Goal: Task Accomplishment & Management: Use online tool/utility

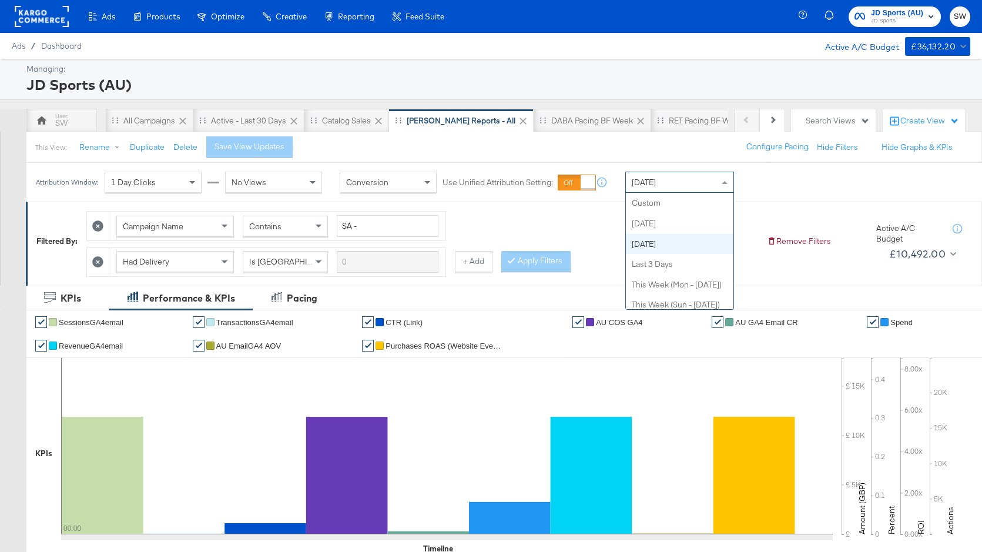
click at [698, 181] on div "[DATE]" at bounding box center [680, 182] width 108 height 20
click at [802, 166] on div "Attribution Window: 1 Day Clicks No Views Conversion Use Unified Attribution Se…" at bounding box center [491, 182] width 982 height 39
click at [704, 173] on div "[DATE]" at bounding box center [680, 182] width 108 height 20
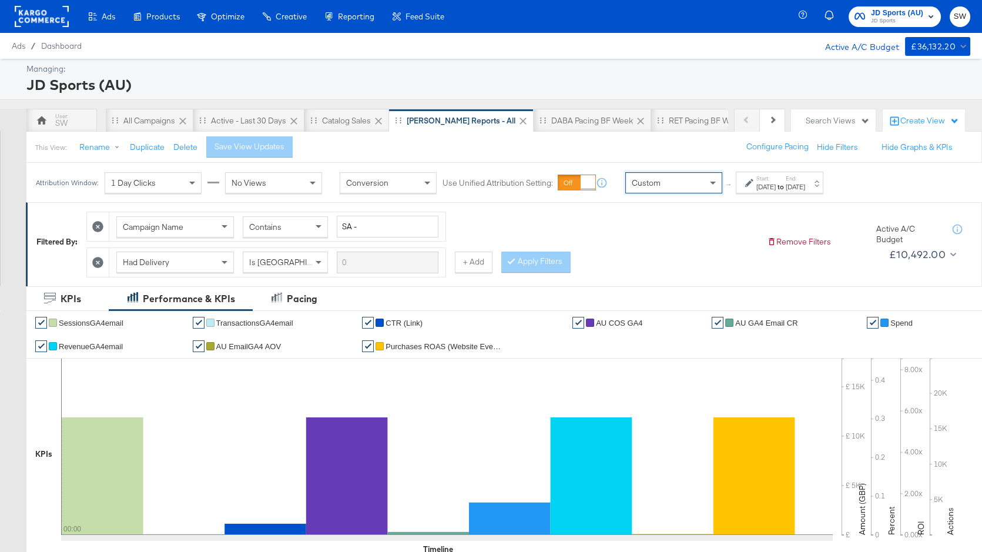
click at [751, 193] on div "Start: [DATE] to End: [DATE]" at bounding box center [779, 183] width 88 height 22
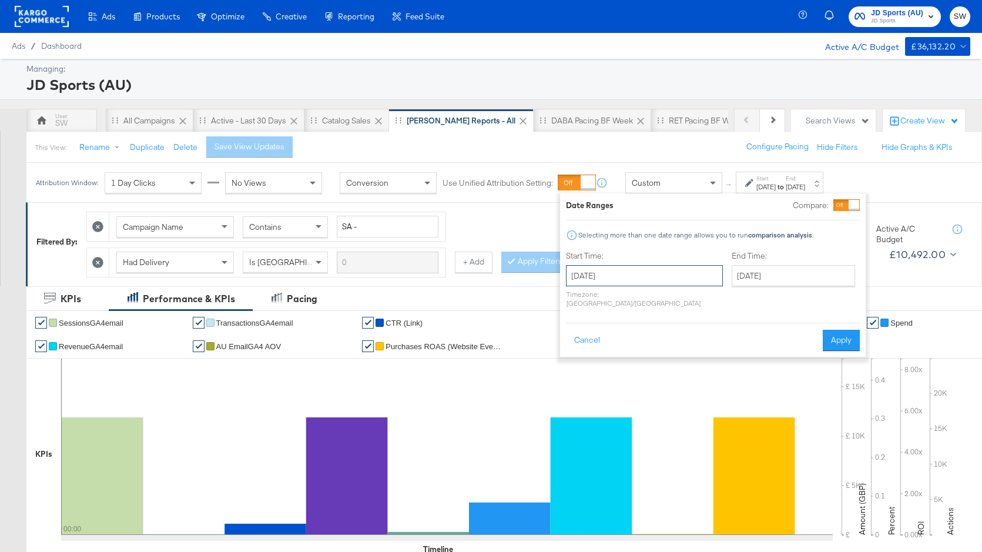
click at [669, 282] on input "[DATE]" at bounding box center [644, 275] width 157 height 21
click at [577, 304] on span "‹" at bounding box center [579, 300] width 18 height 18
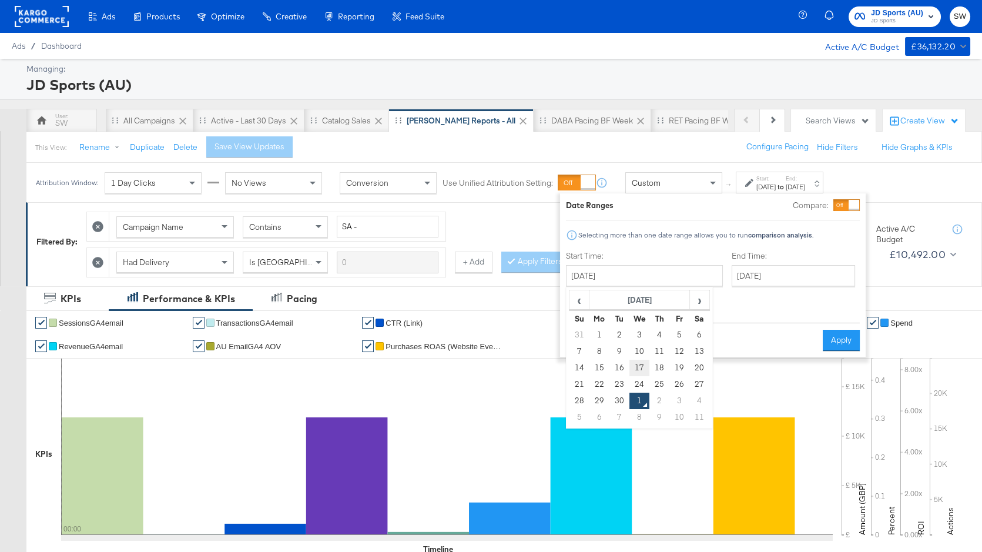
click at [639, 364] on td "17" at bounding box center [639, 368] width 20 height 16
type input "[DATE]"
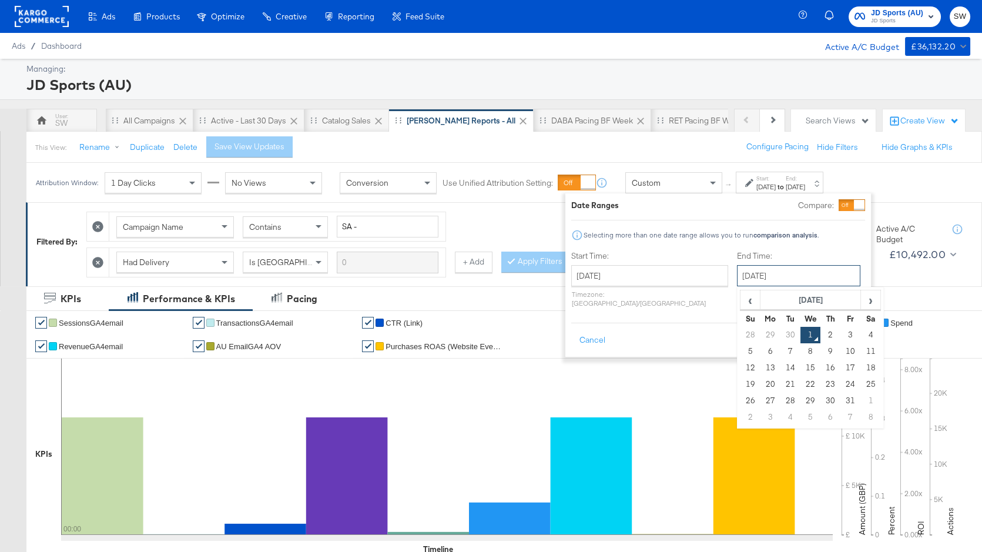
click at [737, 271] on input "[DATE]" at bounding box center [798, 275] width 123 height 21
click at [780, 323] on th "Tu" at bounding box center [790, 318] width 20 height 16
click at [780, 331] on td "30" at bounding box center [790, 335] width 20 height 16
type input "[DATE]"
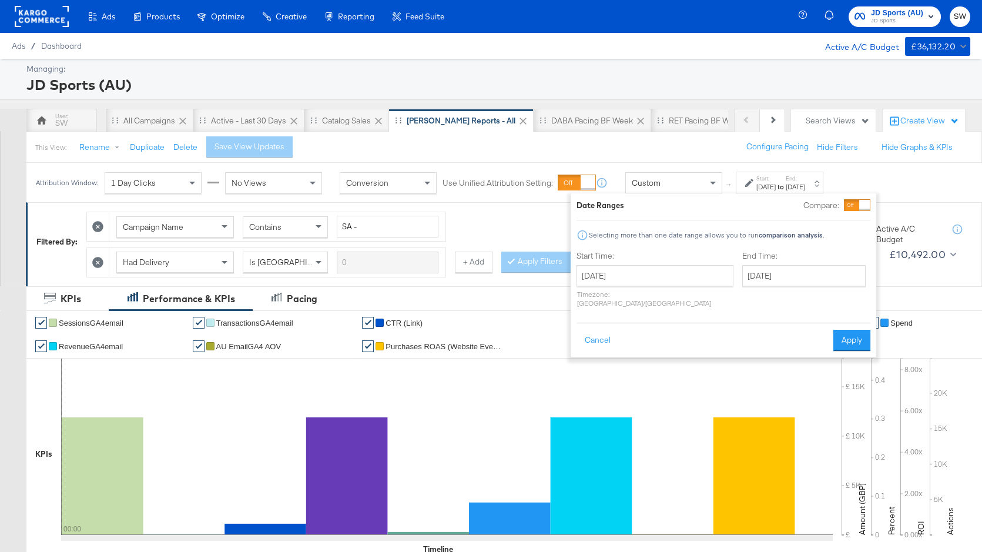
click at [871, 335] on div "Date Ranges Compare: Selecting more than one date range allows you to run compa…" at bounding box center [722, 274] width 305 height 163
click at [856, 335] on button "Apply" at bounding box center [851, 340] width 37 height 21
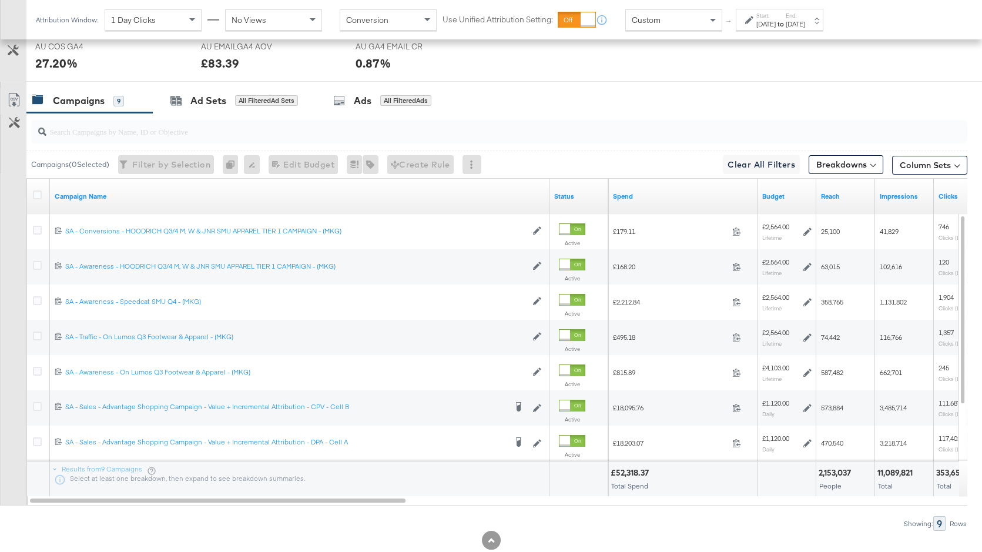
scroll to position [601, 0]
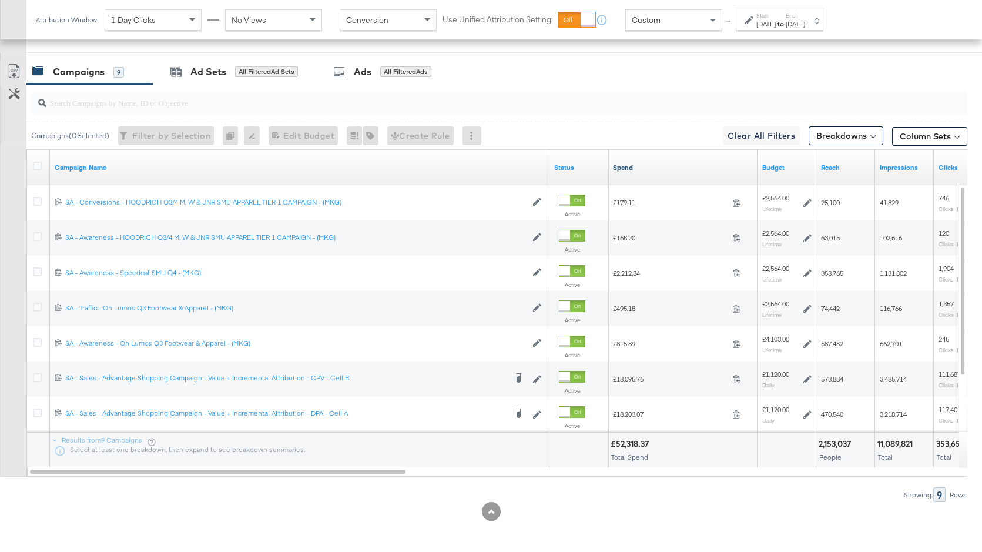
click at [646, 165] on link "Spend" at bounding box center [683, 167] width 140 height 9
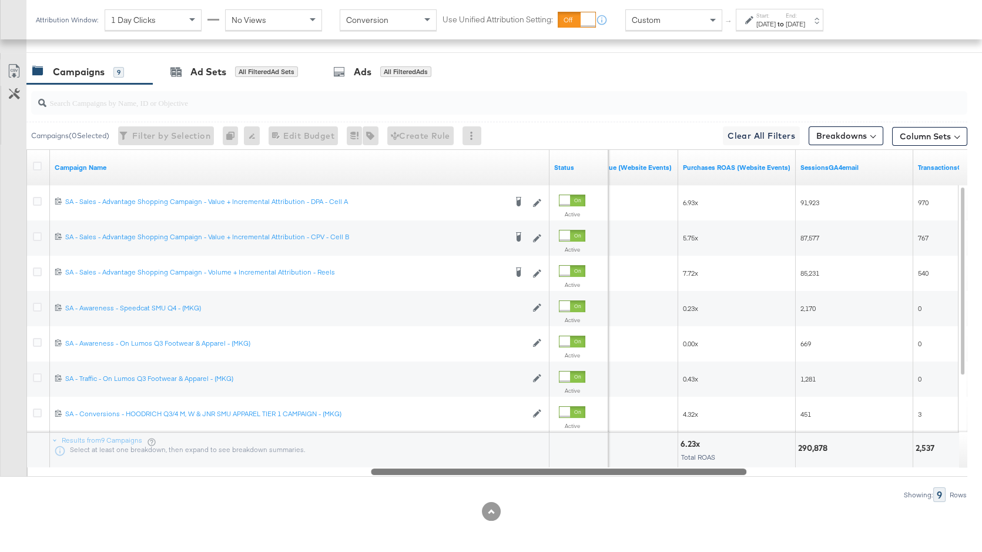
drag, startPoint x: 419, startPoint y: 471, endPoint x: 637, endPoint y: 471, distance: 217.4
click at [637, 471] on div at bounding box center [558, 471] width 375 height 10
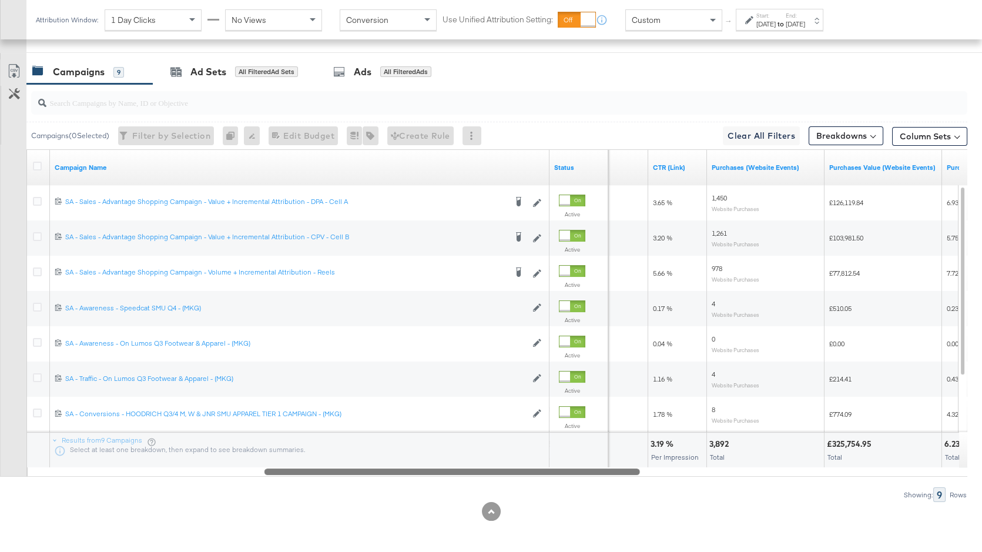
drag, startPoint x: 636, startPoint y: 469, endPoint x: 527, endPoint y: 479, distance: 109.7
click at [526, 479] on div "Campaigns ( 0 Selected) Filter by Selection Filter 0 campaigns 0 Rename 0 campa…" at bounding box center [483, 293] width 967 height 418
drag, startPoint x: 537, startPoint y: 475, endPoint x: 442, endPoint y: 475, distance: 95.2
click at [442, 475] on div "Campaigns ( 0 Selected) Filter by Selection Filter 0 campaigns 0 Rename 0 campa…" at bounding box center [483, 293] width 967 height 418
click at [456, 469] on div at bounding box center [451, 471] width 375 height 10
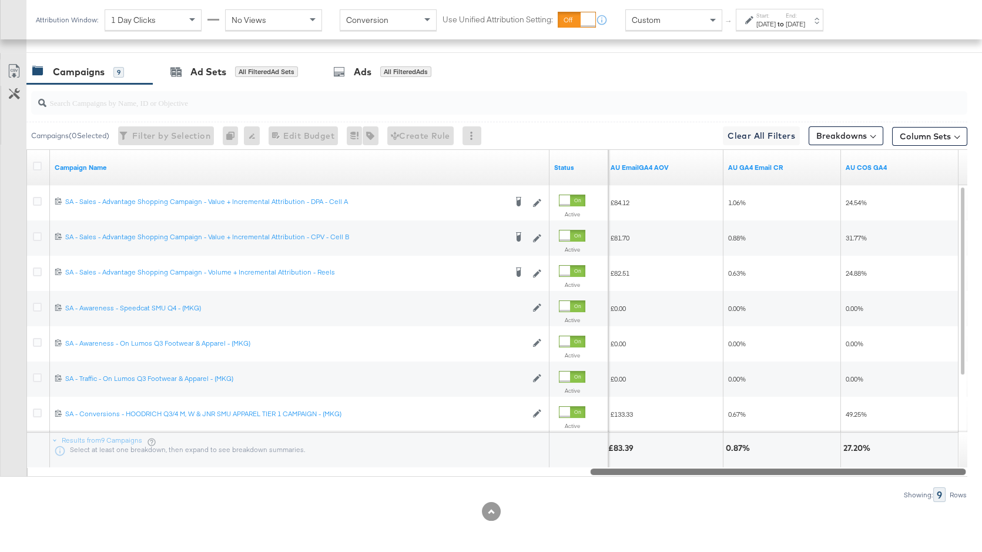
drag, startPoint x: 456, startPoint y: 469, endPoint x: 791, endPoint y: 484, distance: 335.8
click at [791, 484] on div "Campaigns ( 0 Selected) Filter by Selection Filter 0 campaigns 0 Rename 0 campa…" at bounding box center [483, 293] width 967 height 418
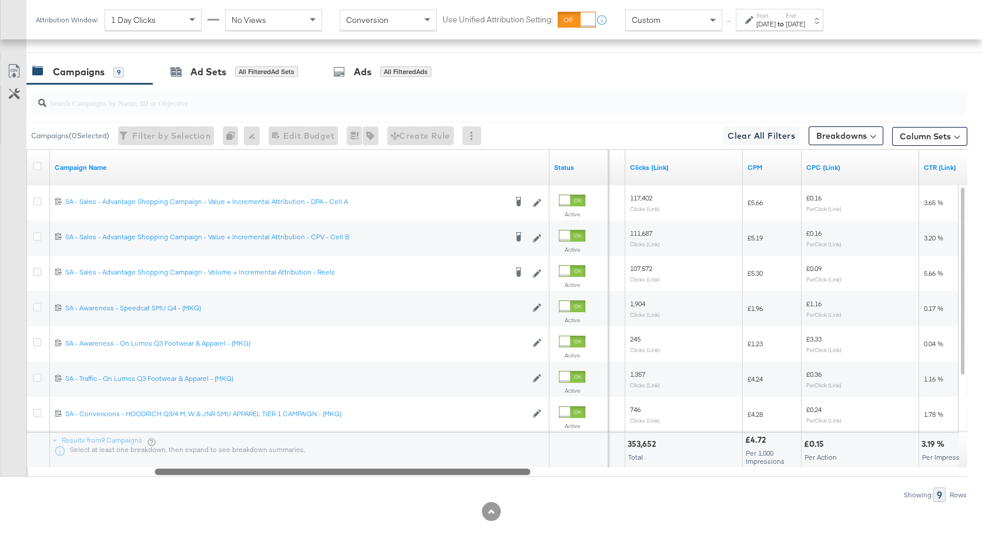
drag, startPoint x: 652, startPoint y: 467, endPoint x: 210, endPoint y: 463, distance: 442.4
click at [210, 464] on div "Campaign Name Status Impressions Clicks (Link) CPM CPC (Link) CTR (Link) 120232…" at bounding box center [496, 312] width 941 height 327
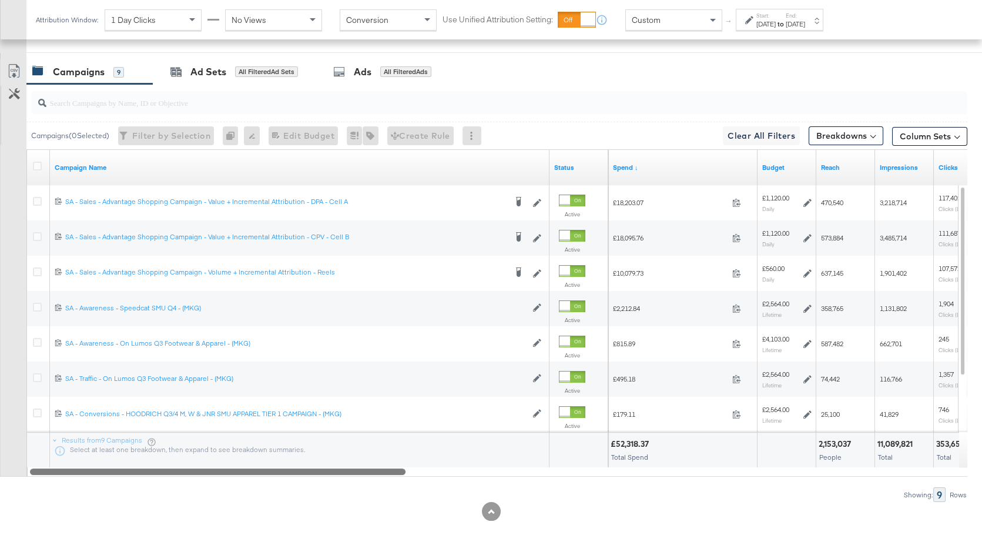
drag, startPoint x: 222, startPoint y: 469, endPoint x: 37, endPoint y: 475, distance: 185.1
click at [37, 475] on div "Campaigns ( 0 Selected) Filter by Selection Filter 0 campaigns 0 Rename 0 campa…" at bounding box center [483, 293] width 967 height 418
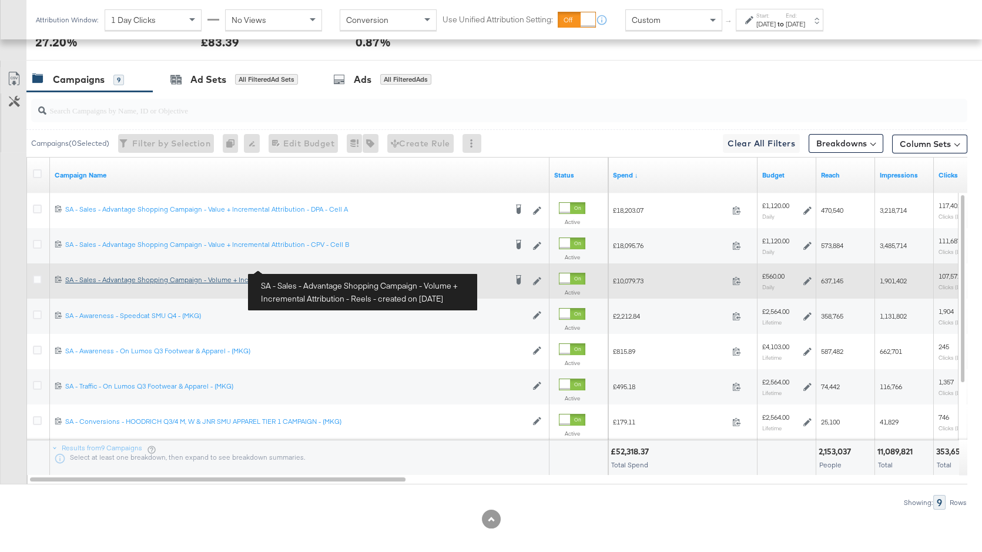
scroll to position [591, 0]
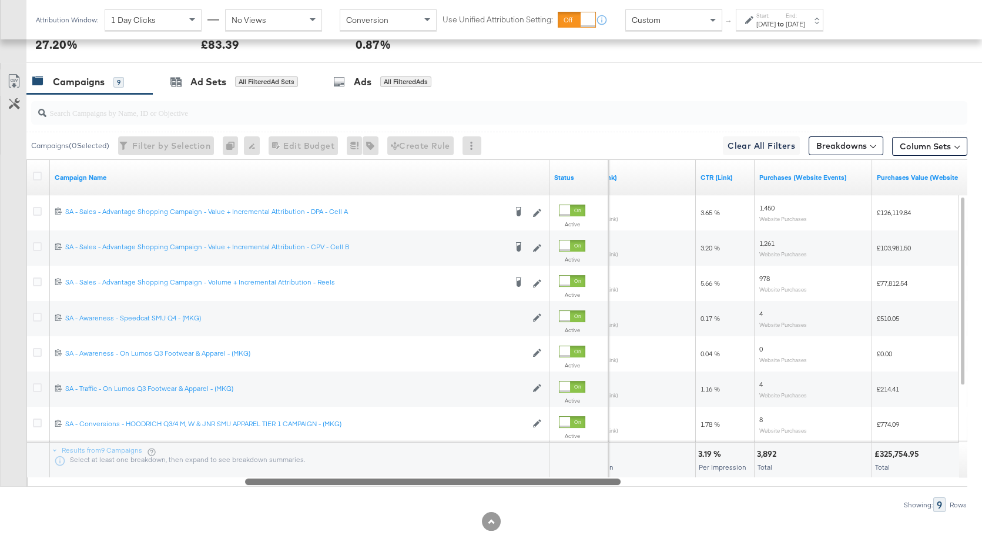
drag, startPoint x: 657, startPoint y: 480, endPoint x: 311, endPoint y: 560, distance: 354.7
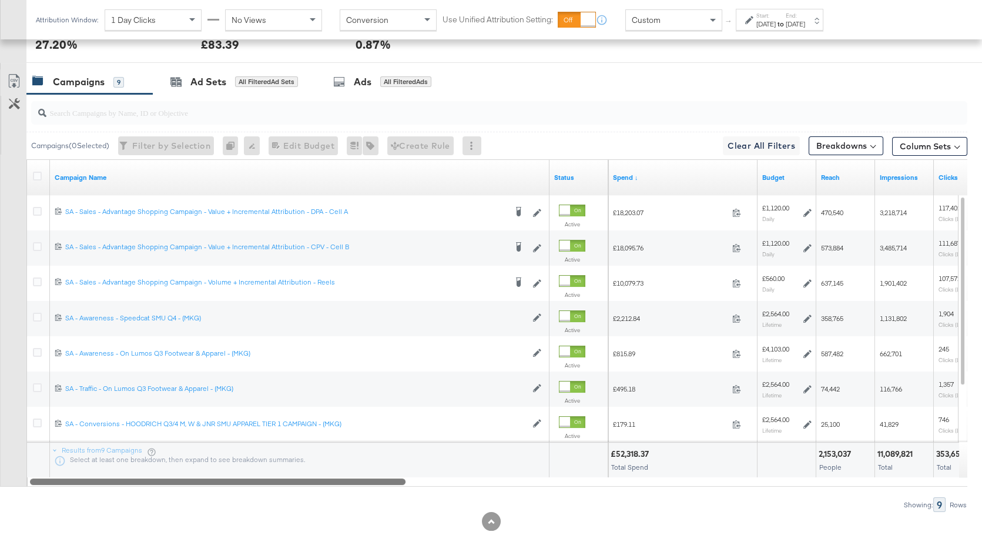
drag, startPoint x: 408, startPoint y: 482, endPoint x: 174, endPoint y: 533, distance: 239.3
click at [174, 534] on div "KPIs Performance & KPIs Pacing Customize KPIs ✔ SessionsGA4email ✔ Transactions…" at bounding box center [491, 129] width 982 height 868
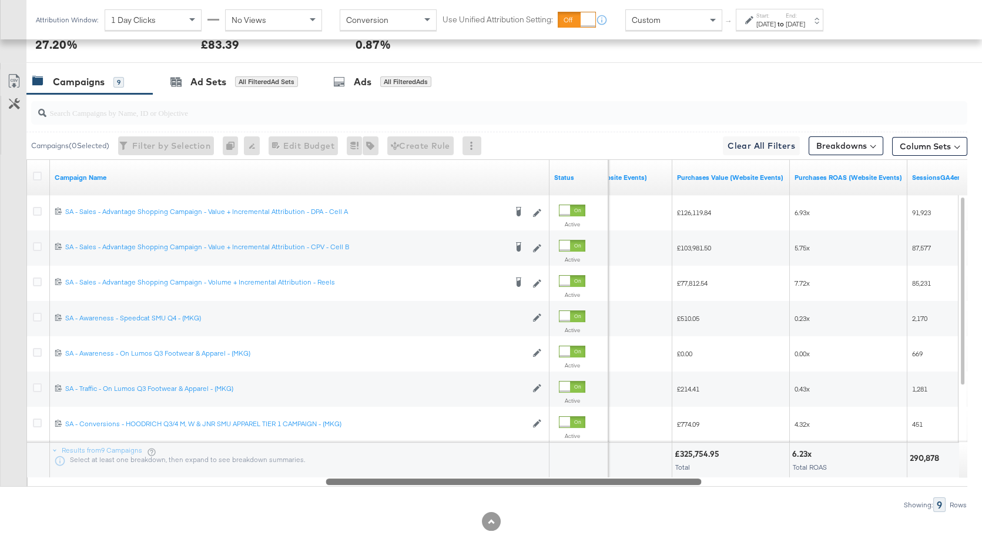
drag, startPoint x: 304, startPoint y: 481, endPoint x: 600, endPoint y: 462, distance: 296.7
click at [600, 463] on div "Campaign Name Status Purchases (Website Events) Purchases Value (Website Events…" at bounding box center [496, 322] width 941 height 327
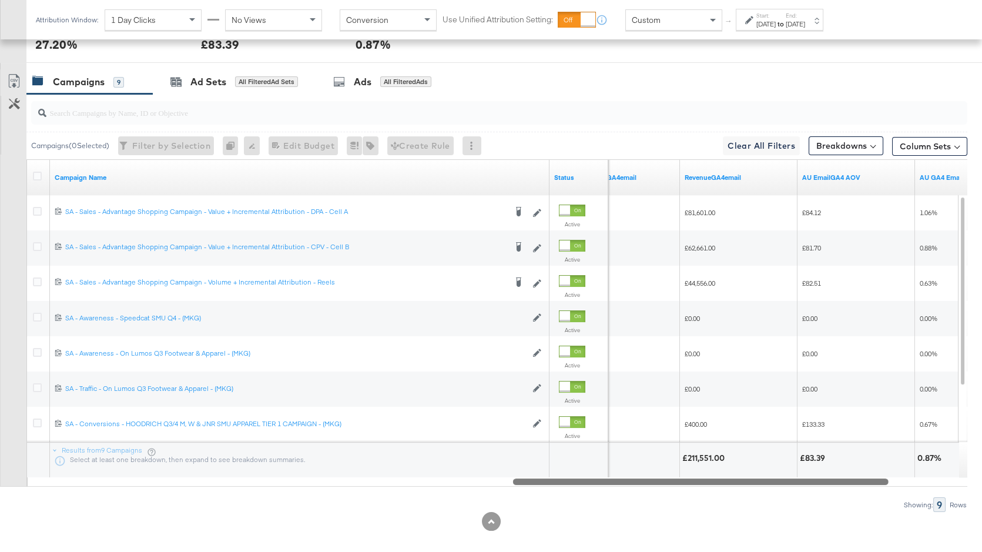
drag, startPoint x: 607, startPoint y: 479, endPoint x: 795, endPoint y: 469, distance: 188.3
click at [795, 471] on div "Campaign Name Status TransactionsGA4email RevenueGA4email AU EmailGA4 AOV AU GA…" at bounding box center [496, 322] width 941 height 327
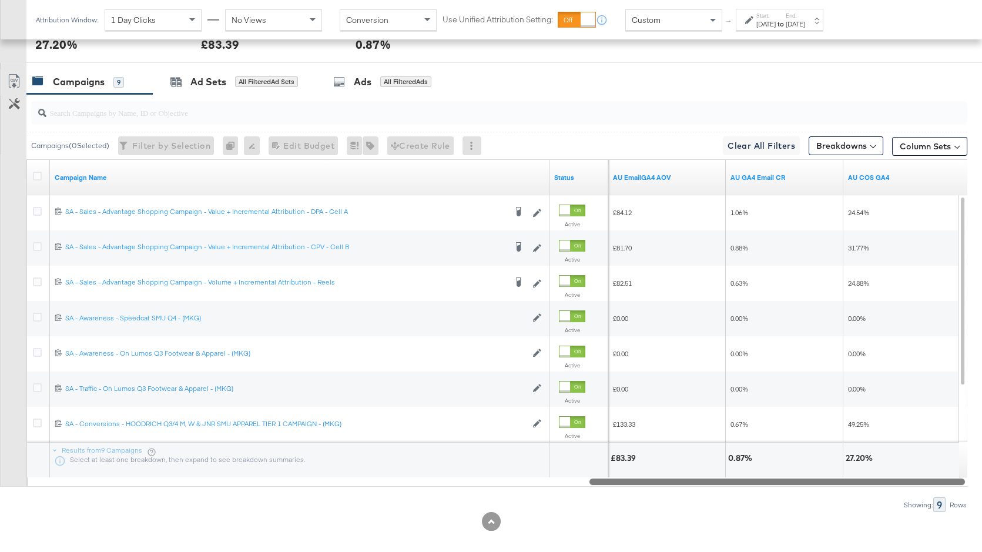
drag, startPoint x: 801, startPoint y: 479, endPoint x: 912, endPoint y: 480, distance: 111.0
click at [912, 481] on div at bounding box center [776, 481] width 375 height 10
drag, startPoint x: 912, startPoint y: 480, endPoint x: 921, endPoint y: 478, distance: 9.6
click at [921, 478] on div at bounding box center [777, 481] width 375 height 10
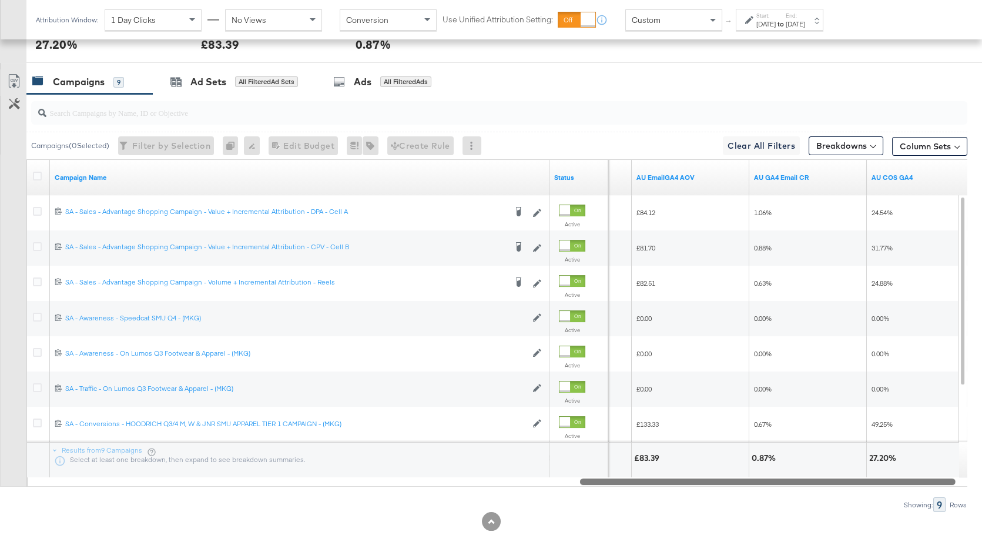
click at [919, 485] on div "Campaigns ( 0 Selected) Filter by Selection Filter 0 campaigns 0 Rename 0 campa…" at bounding box center [483, 303] width 967 height 418
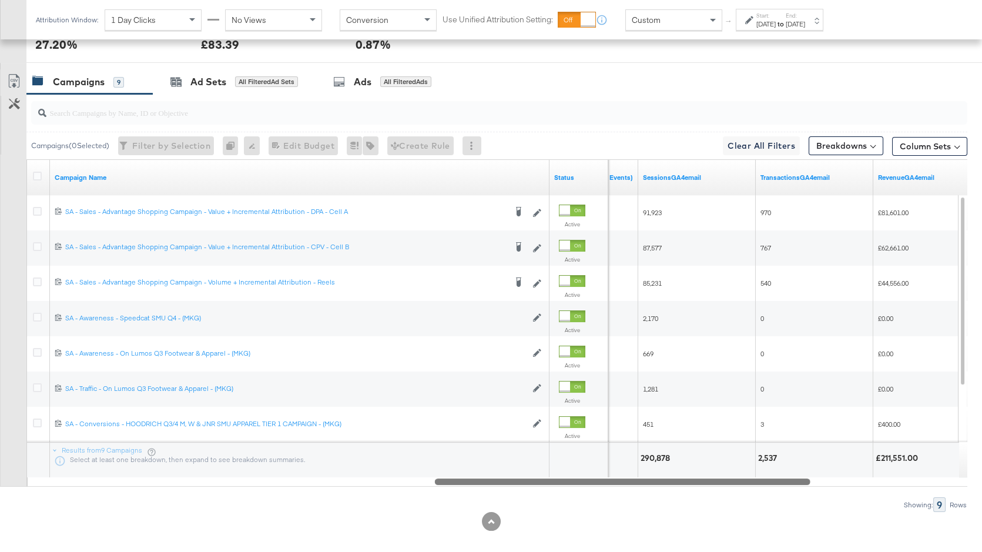
drag, startPoint x: 875, startPoint y: 479, endPoint x: 727, endPoint y: 502, distance: 149.9
click at [727, 502] on div "Campaigns ( 0 Selected) Filter by Selection Filter 0 campaigns 0 Rename 0 campa…" at bounding box center [483, 303] width 967 height 418
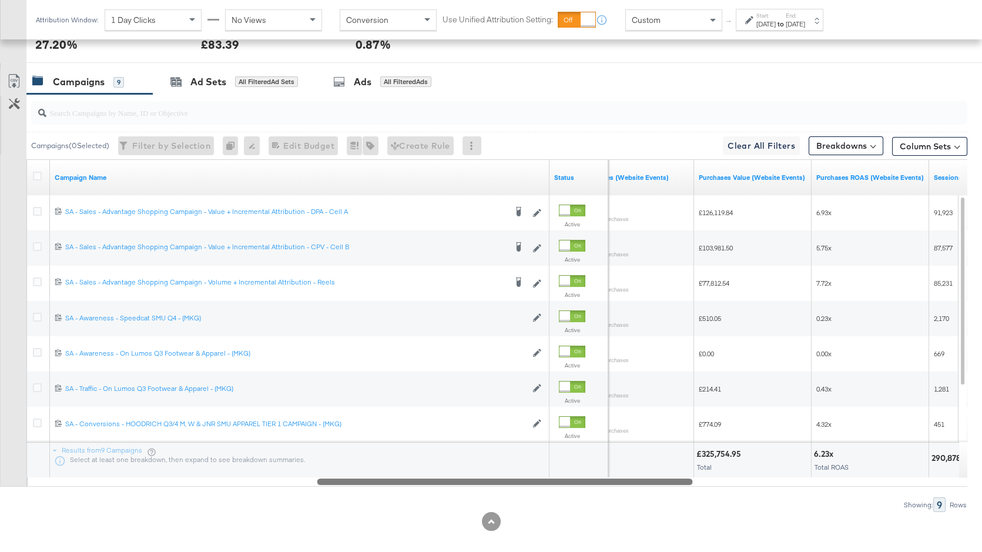
drag, startPoint x: 734, startPoint y: 482, endPoint x: 614, endPoint y: 482, distance: 119.3
click at [614, 482] on div at bounding box center [504, 481] width 375 height 10
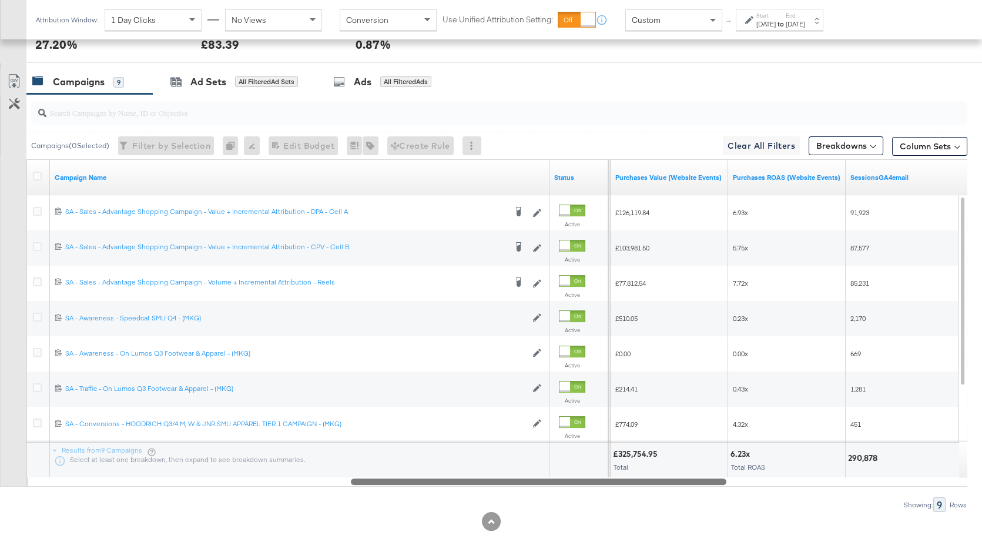
click at [799, 434] on div "Campaign Name Status Purchases (Website Events) Purchases Value (Website Events…" at bounding box center [496, 322] width 941 height 327
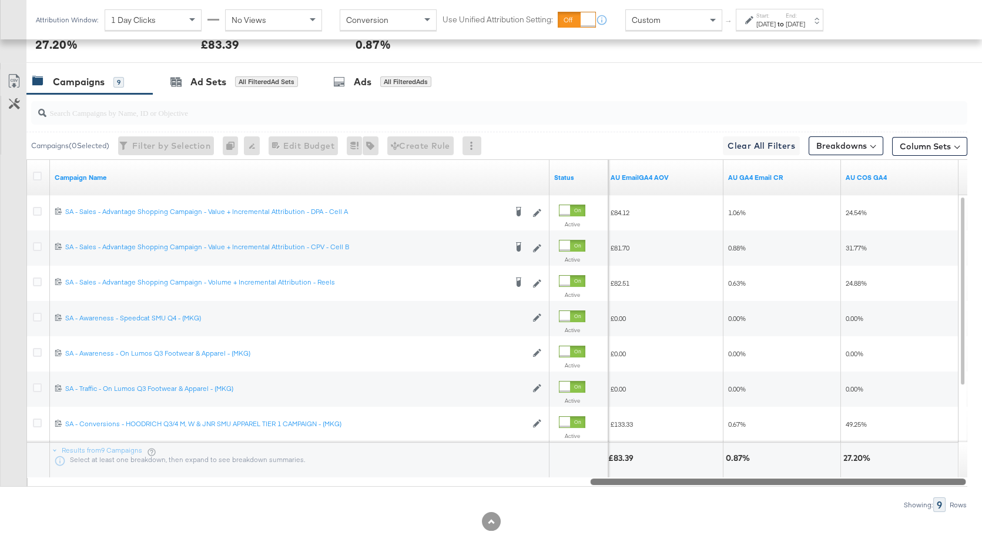
drag, startPoint x: 808, startPoint y: 483, endPoint x: 924, endPoint y: 471, distance: 116.4
click at [925, 472] on div "Campaign Name Status AU EmailGA4 AOV AU GA4 Email CR AU COS GA4 120232975248310…" at bounding box center [496, 322] width 941 height 327
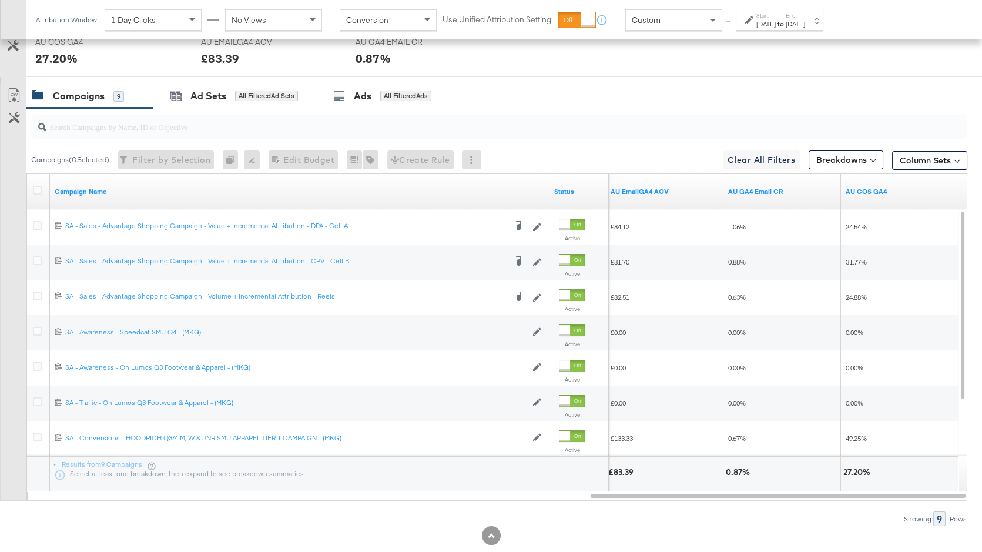
scroll to position [579, 0]
click at [686, 22] on div "Custom" at bounding box center [674, 20] width 96 height 20
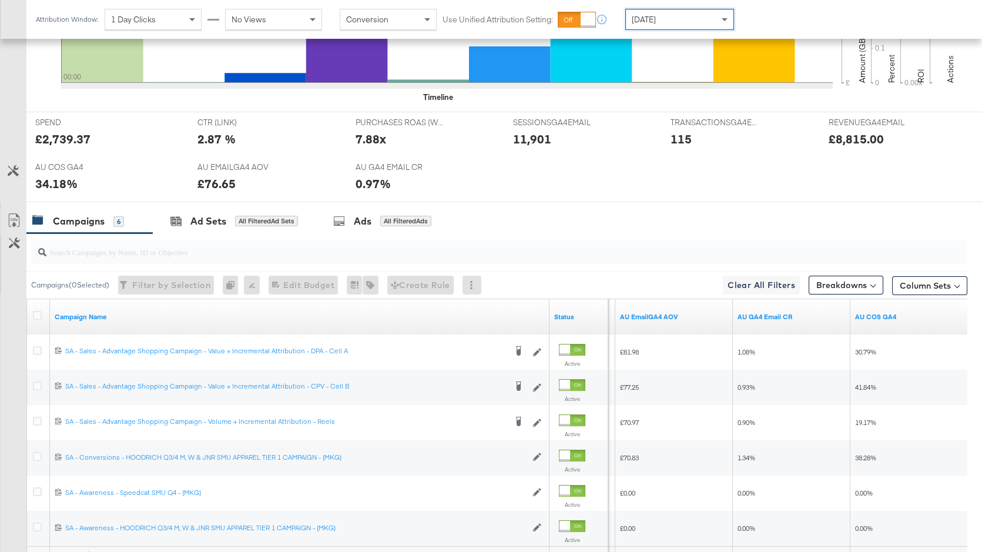
scroll to position [565, 0]
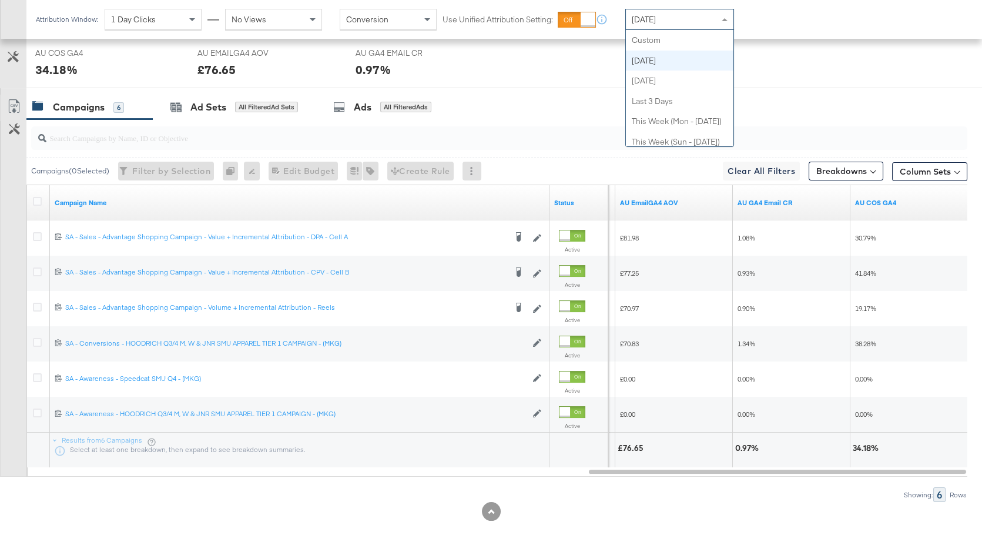
click at [683, 19] on div "[DATE]" at bounding box center [680, 19] width 108 height 20
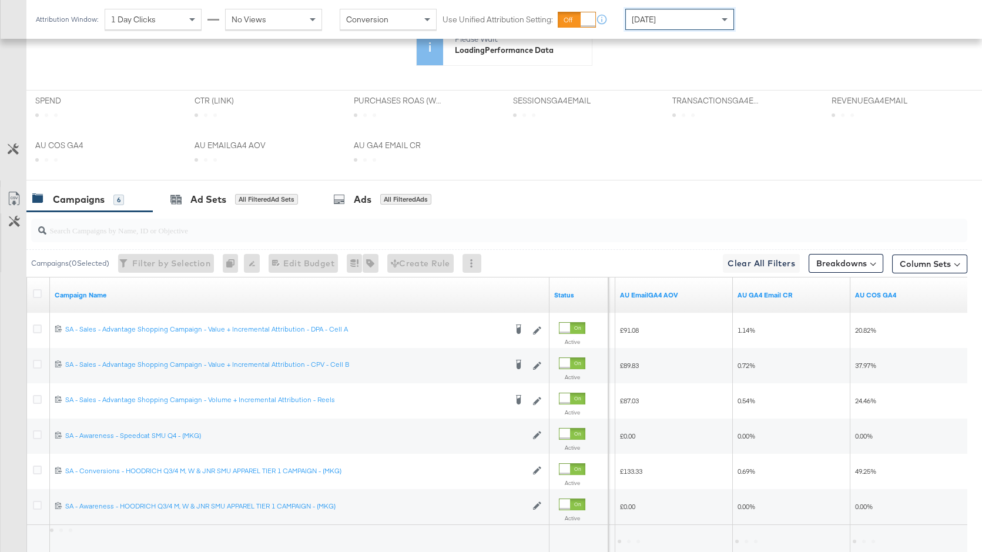
scroll to position [473, 0]
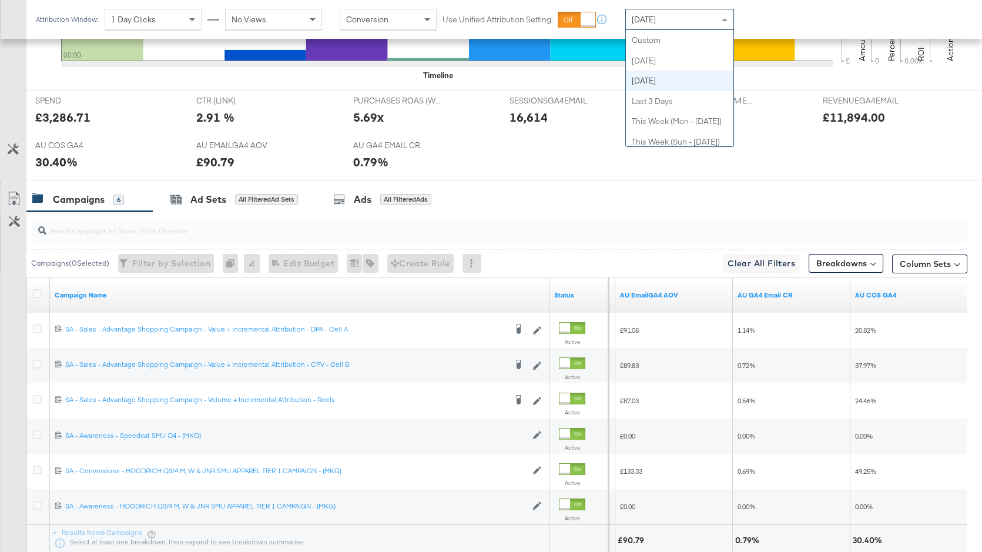
click at [676, 14] on div "[DATE]" at bounding box center [680, 19] width 108 height 20
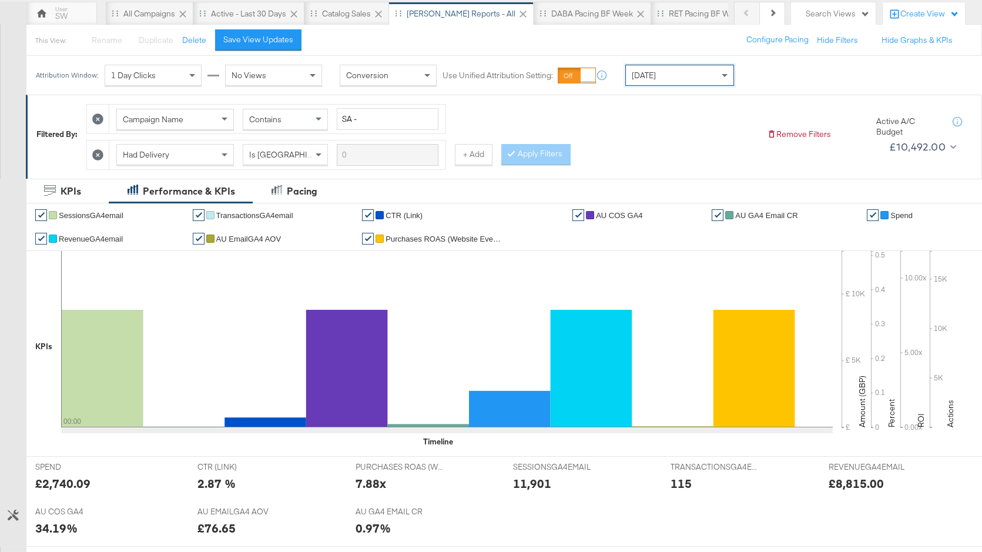
scroll to position [0, 0]
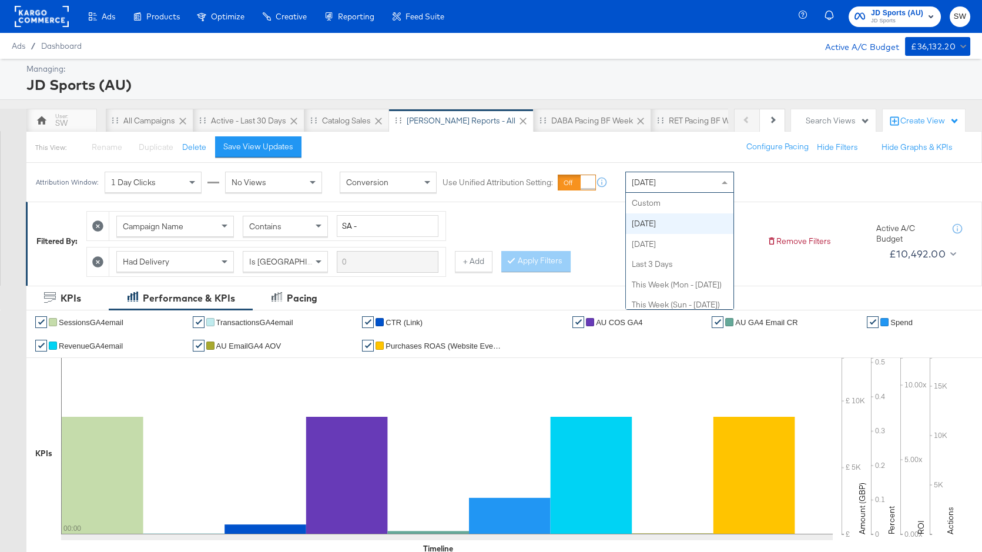
click at [663, 187] on div "[DATE]" at bounding box center [680, 182] width 108 height 20
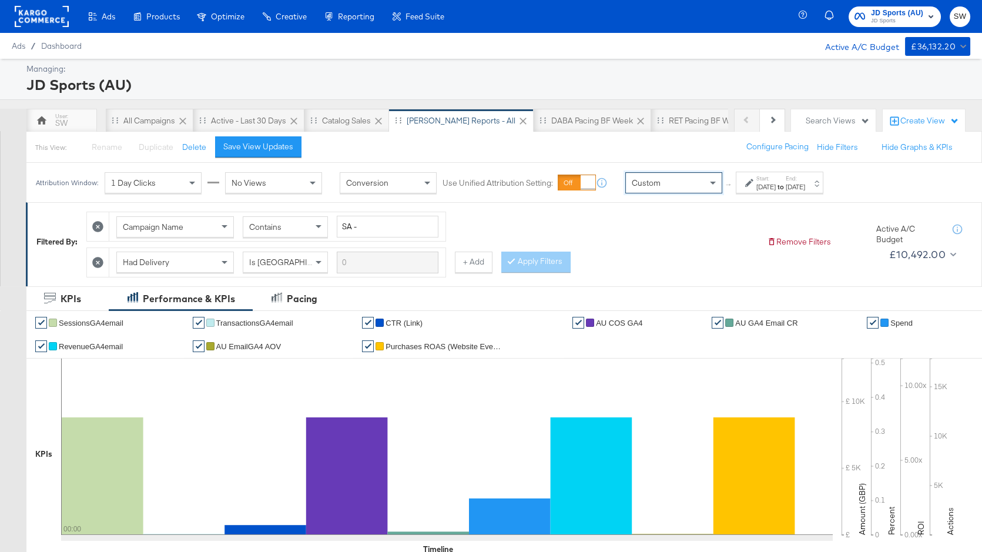
click at [754, 186] on div at bounding box center [750, 183] width 11 height 8
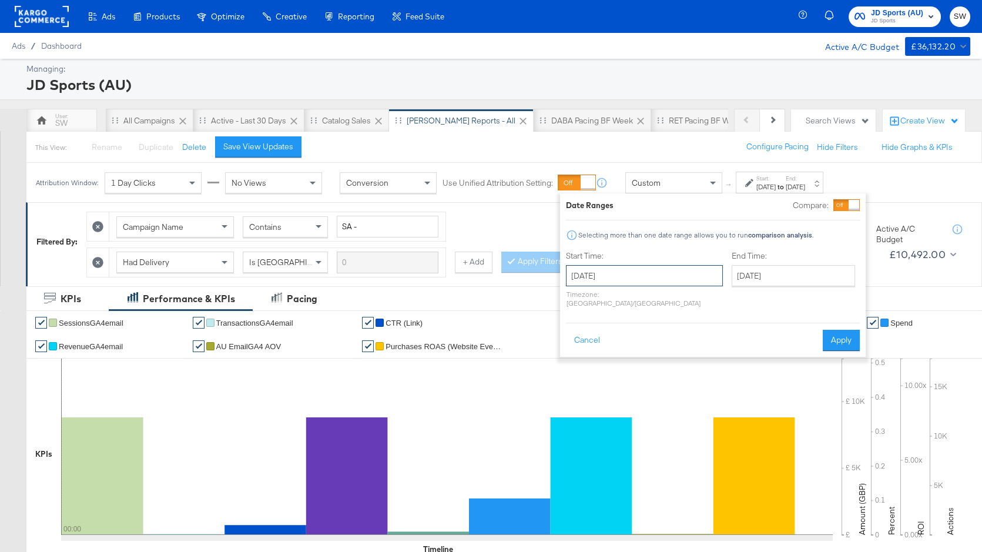
click at [670, 274] on input "[DATE]" at bounding box center [644, 275] width 157 height 21
click at [586, 303] on span "‹" at bounding box center [579, 300] width 18 height 18
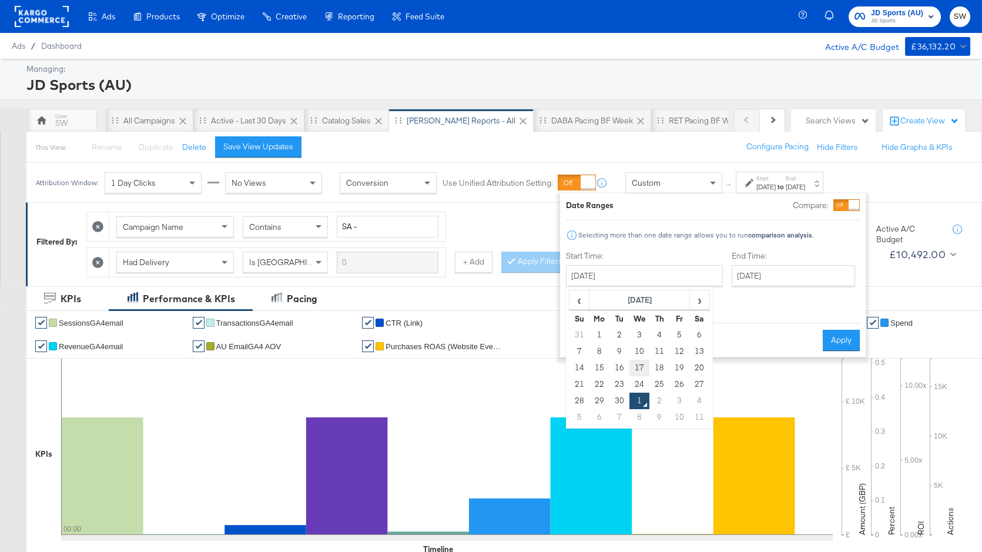
click at [637, 365] on td "17" at bounding box center [639, 368] width 20 height 16
type input "[DATE]"
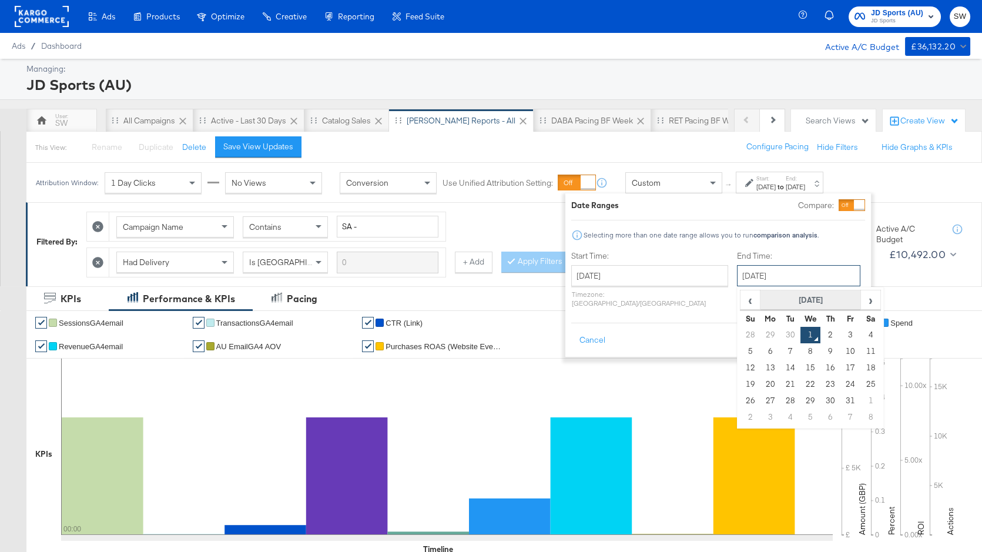
drag, startPoint x: 730, startPoint y: 278, endPoint x: 728, endPoint y: 298, distance: 20.0
click at [737, 278] on input "[DATE]" at bounding box center [798, 275] width 123 height 21
click at [780, 333] on td "30" at bounding box center [790, 335] width 20 height 16
type input "[DATE]"
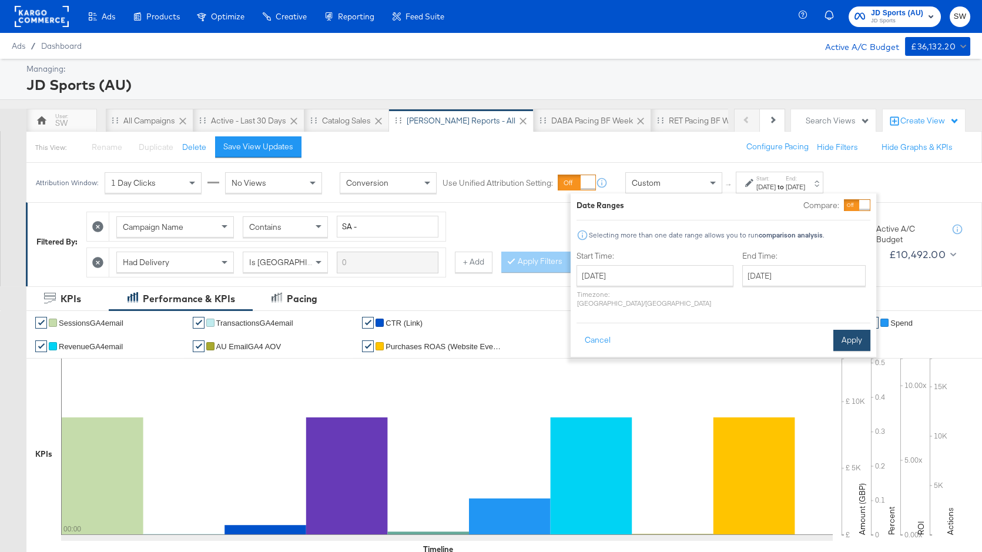
click at [843, 335] on button "Apply" at bounding box center [851, 340] width 37 height 21
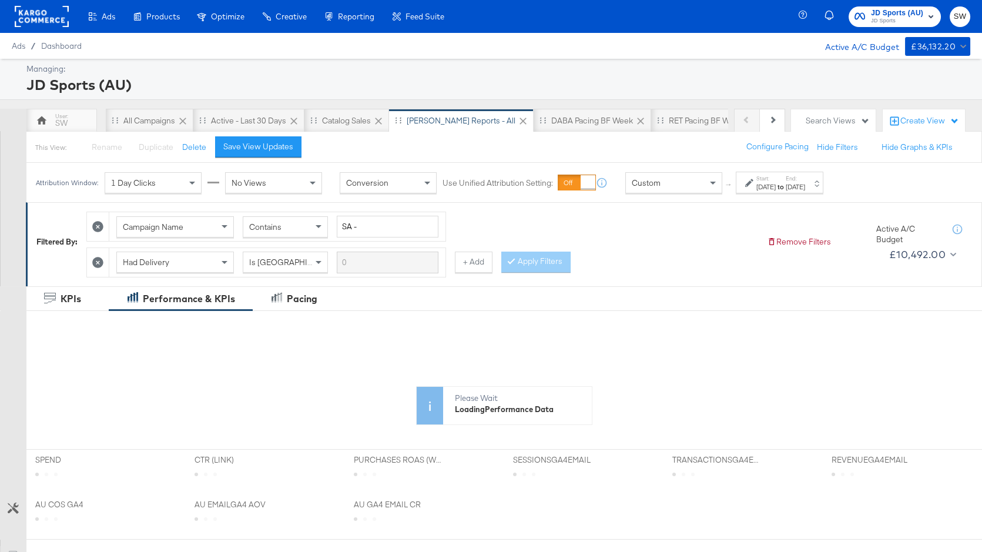
scroll to position [311, 0]
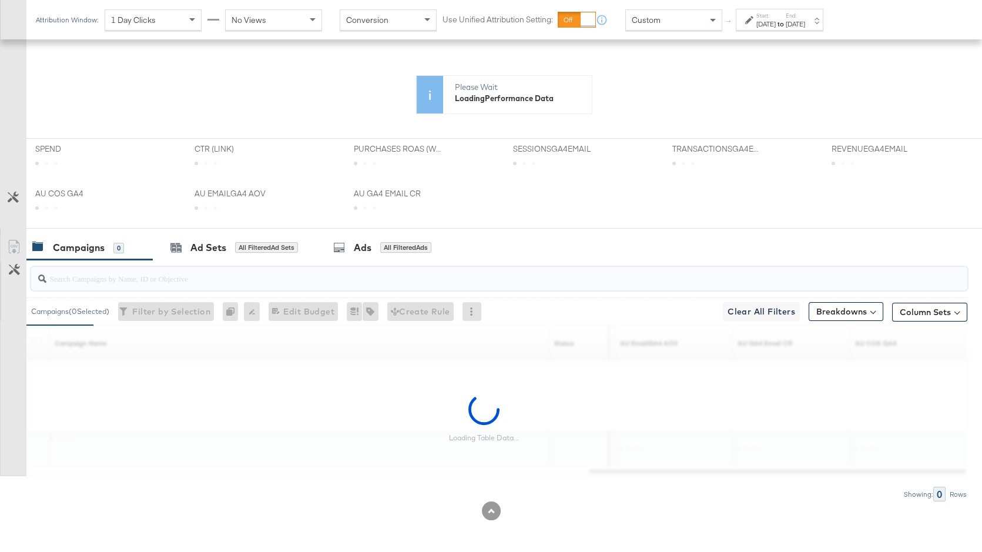
click at [572, 274] on input "search" at bounding box center [464, 273] width 836 height 23
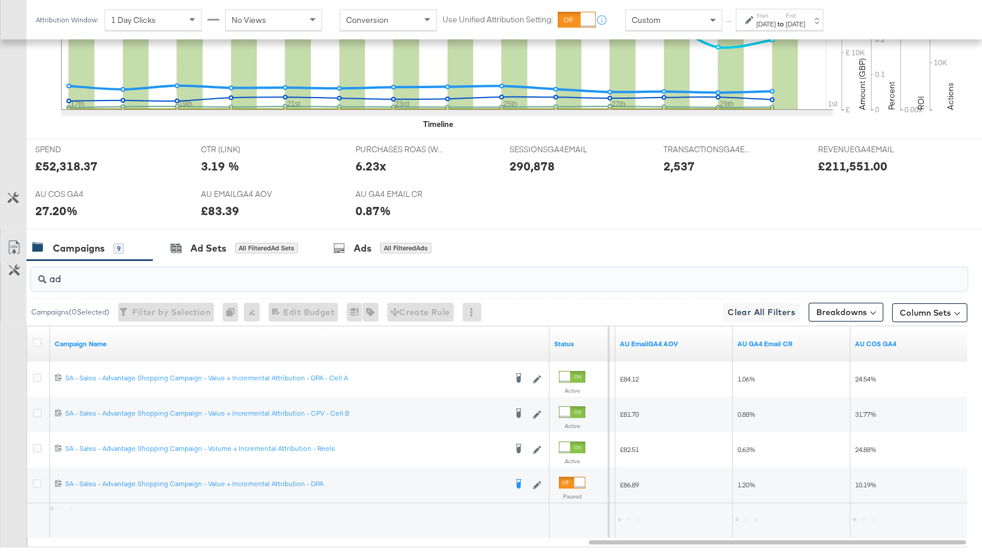
scroll to position [425, 0]
type input "a"
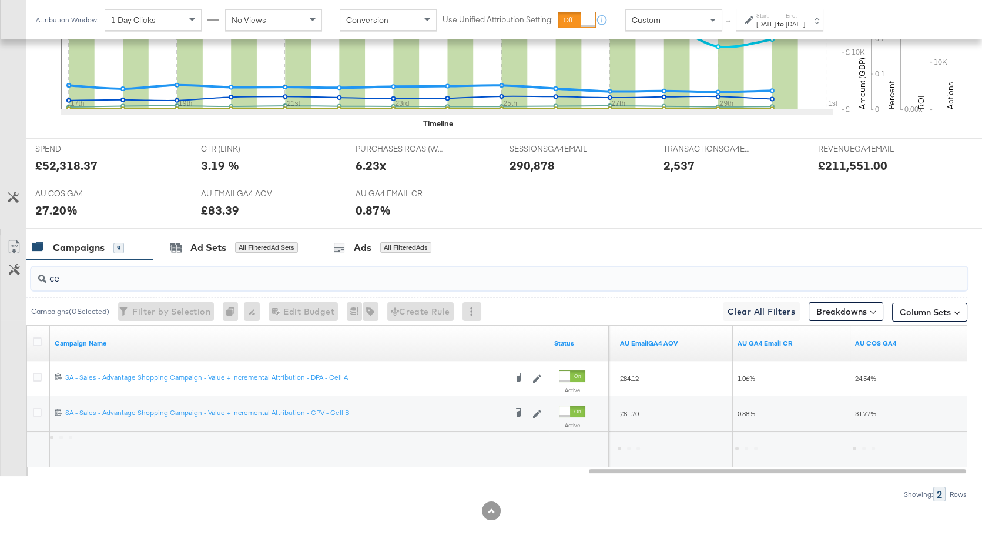
scroll to position [425, 0]
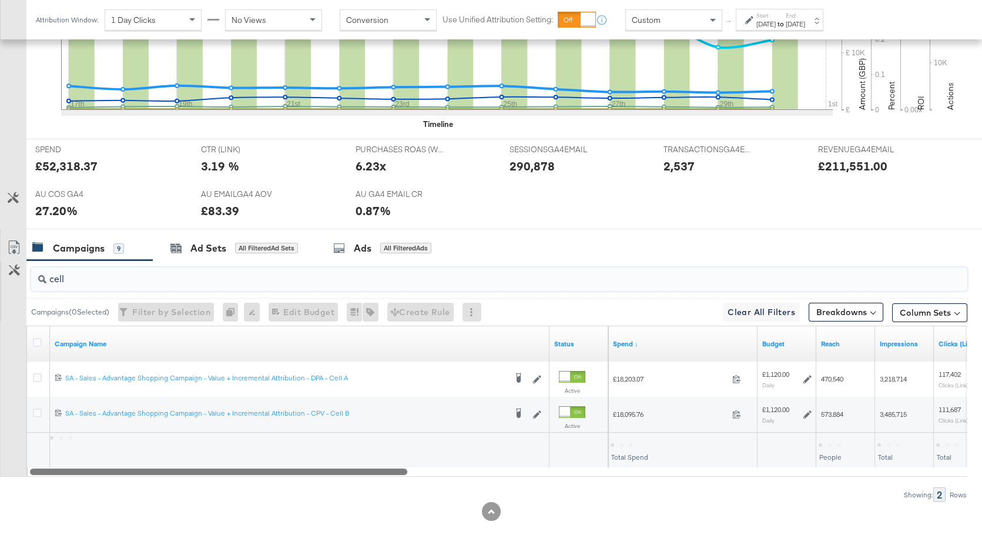
drag, startPoint x: 630, startPoint y: 468, endPoint x: -27, endPoint y: 452, distance: 657.6
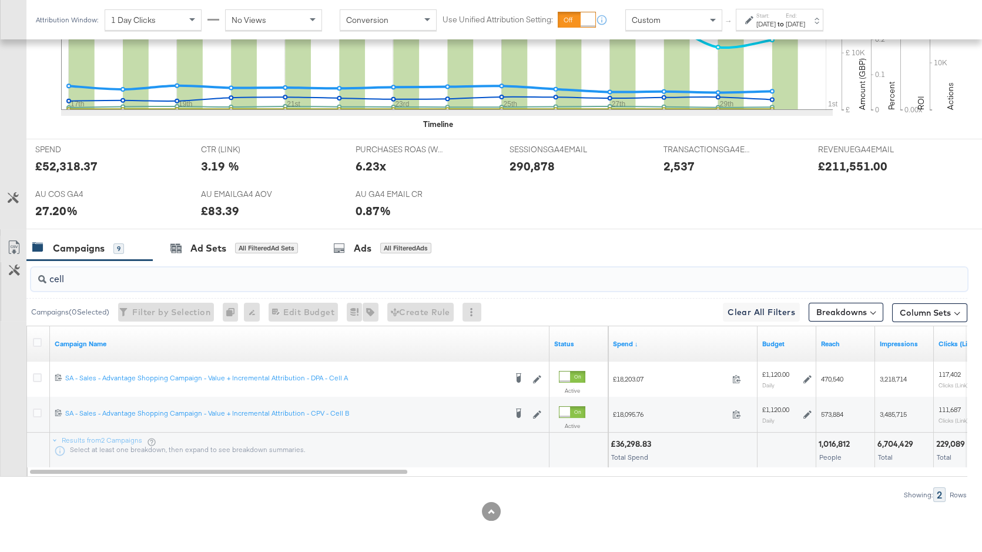
type input "cell"
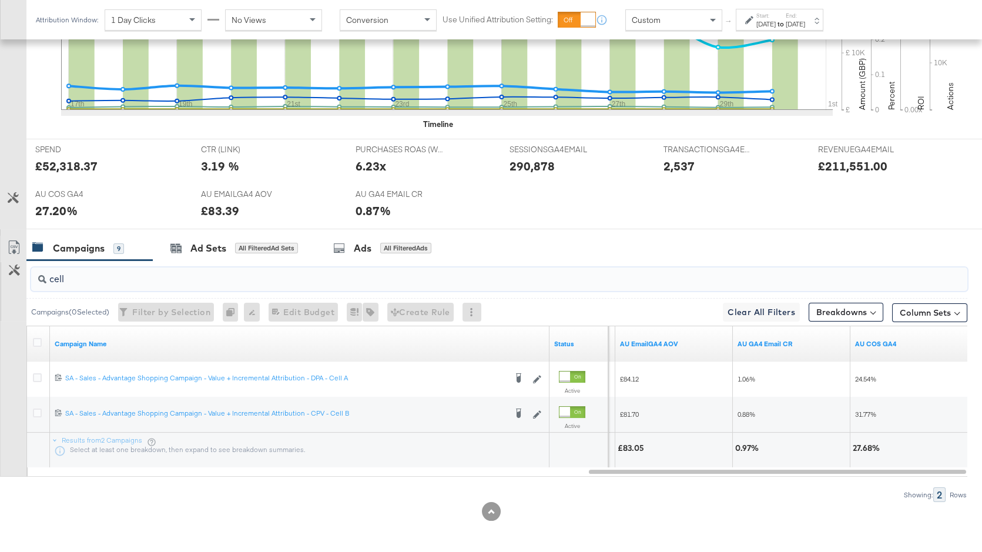
scroll to position [0, 0]
